Goal: Transaction & Acquisition: Subscribe to service/newsletter

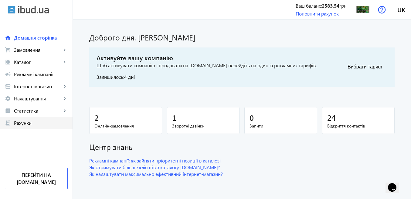
click at [39, 124] on span "Рахунки" at bounding box center [41, 123] width 54 height 6
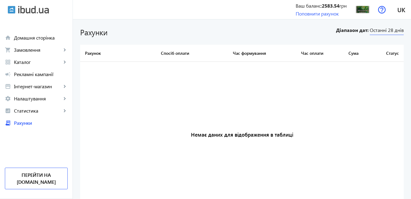
click at [389, 31] on span "Останні 28 днів" at bounding box center [387, 31] width 34 height 8
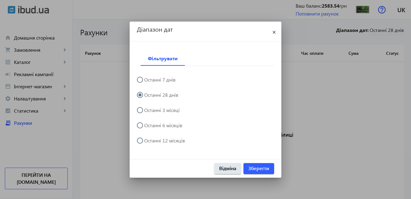
click at [143, 141] on input "Останні 12 місяців" at bounding box center [143, 143] width 12 height 12
radio input "true"
click at [255, 168] on span "Зберегти" at bounding box center [259, 168] width 21 height 7
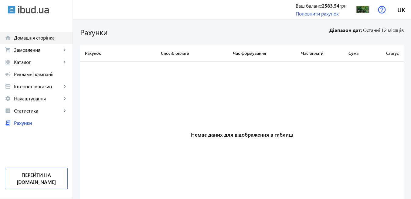
click at [39, 41] on link "home Домашня сторінка" at bounding box center [36, 38] width 73 height 12
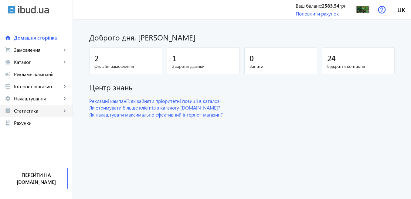
click at [37, 111] on span "Статистика" at bounding box center [38, 111] width 48 height 6
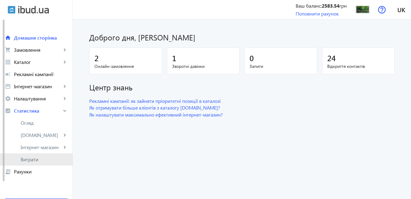
click at [39, 159] on span "Витрати" at bounding box center [44, 159] width 47 height 6
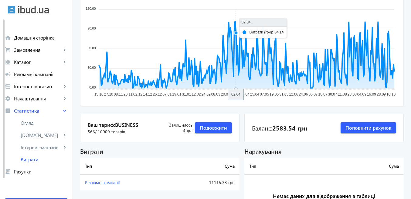
scroll to position [73, 0]
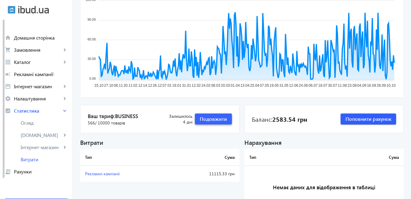
click at [216, 117] on span "Подовжити" at bounding box center [213, 118] width 27 height 7
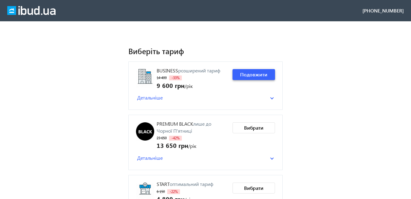
click at [245, 77] on span "Подовжити" at bounding box center [253, 74] width 27 height 7
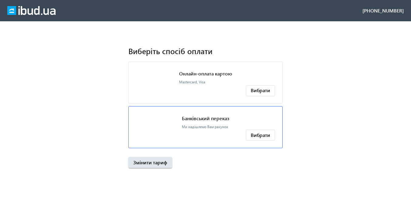
click at [224, 118] on p "Банківський переказ" at bounding box center [205, 118] width 47 height 7
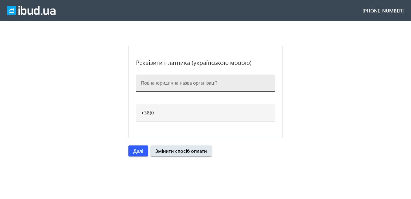
click at [176, 86] on div at bounding box center [205, 82] width 129 height 17
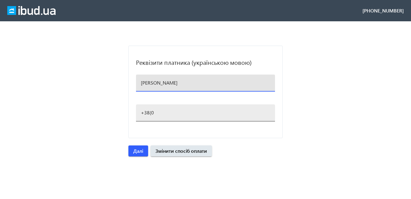
type input "[PERSON_NAME]"
click at [156, 112] on input "+38(0" at bounding box center [205, 112] width 129 height 6
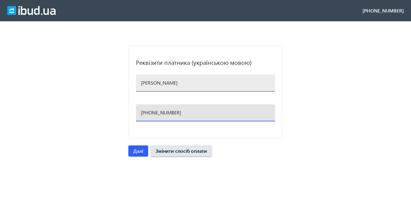
type input "[PHONE_NUMBER]"
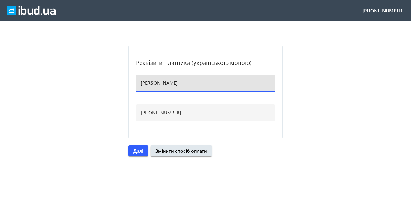
drag, startPoint x: 187, startPoint y: 83, endPoint x: 134, endPoint y: 83, distance: 53.5
click at [134, 83] on mat-card "Реквізити платника (українською мовою) [PERSON_NAME] [PHONE_NUMBER]" at bounding box center [206, 92] width 154 height 92
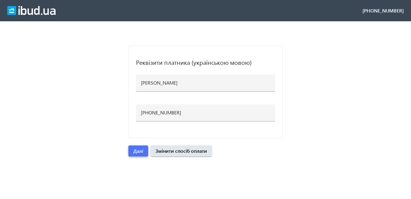
click at [143, 153] on span "Далі" at bounding box center [138, 150] width 10 height 7
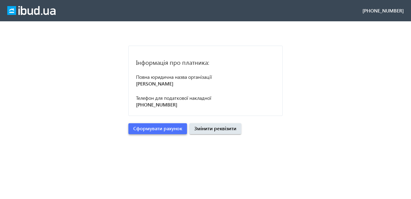
click at [167, 127] on span "Сформувати рахунок" at bounding box center [157, 128] width 49 height 7
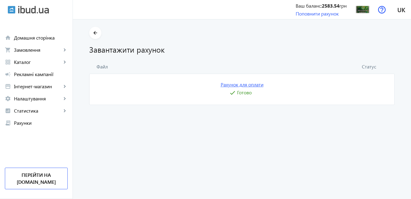
click at [241, 85] on link "Рахунок для оплати" at bounding box center [242, 84] width 43 height 7
click at [364, 12] on img at bounding box center [363, 10] width 14 height 14
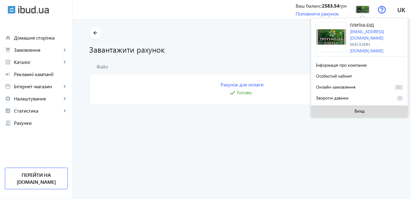
click at [364, 109] on span "Вихід" at bounding box center [360, 110] width 10 height 5
